Goal: Check status

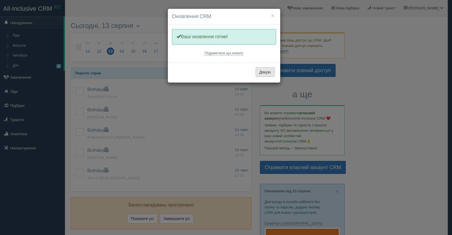
click at [266, 71] on button "Дякую" at bounding box center [265, 72] width 19 height 10
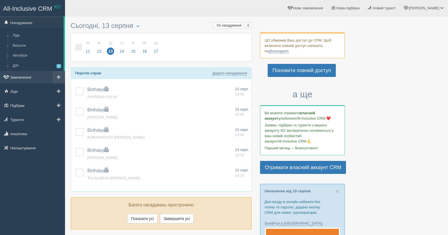
click at [25, 79] on link "Замовлення" at bounding box center [32, 77] width 65 height 12
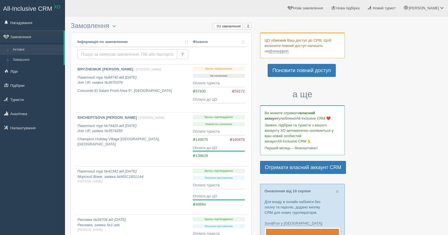
click at [99, 52] on input "text" at bounding box center [127, 54] width 100 height 10
paste input "2756684"
type input "2756684"
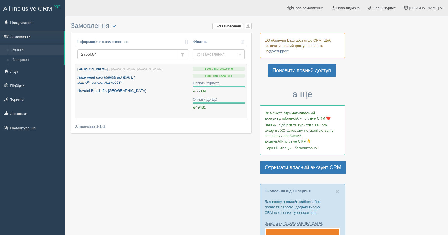
click at [92, 68] on b "[PERSON_NAME]" at bounding box center [92, 69] width 31 height 4
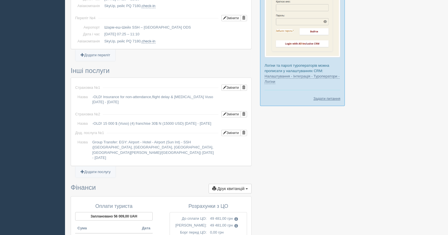
scroll to position [660, 0]
